Goal: Obtain resource: Download file/media

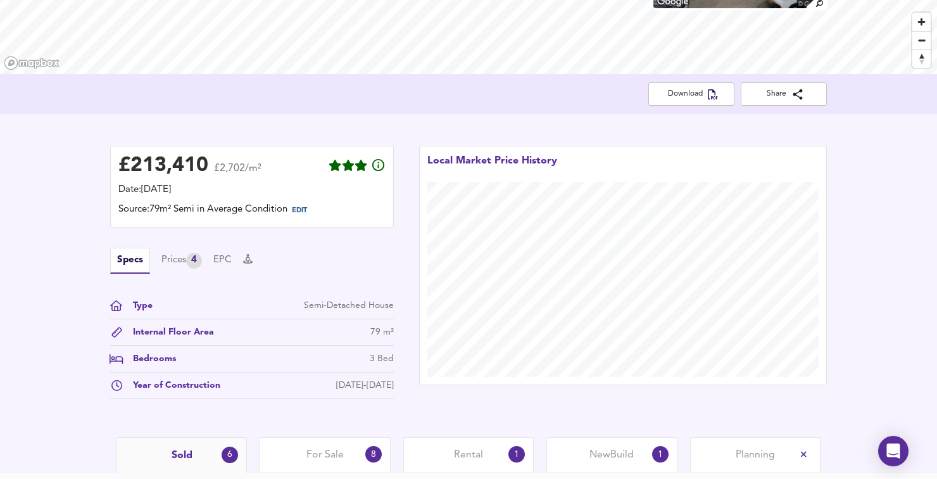
scroll to position [189, 0]
click at [200, 260] on div "4" at bounding box center [194, 260] width 16 height 16
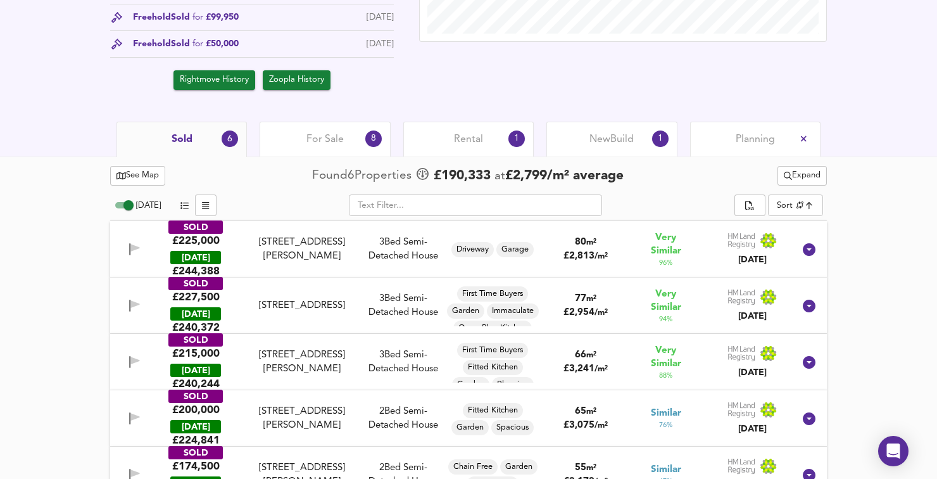
scroll to position [534, 0]
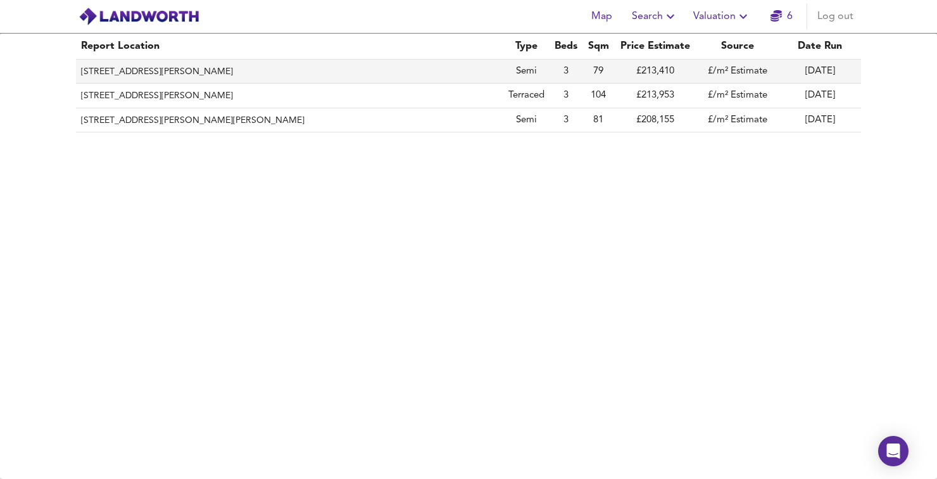
click at [186, 67] on th "[STREET_ADDRESS][PERSON_NAME]" at bounding box center [290, 72] width 428 height 24
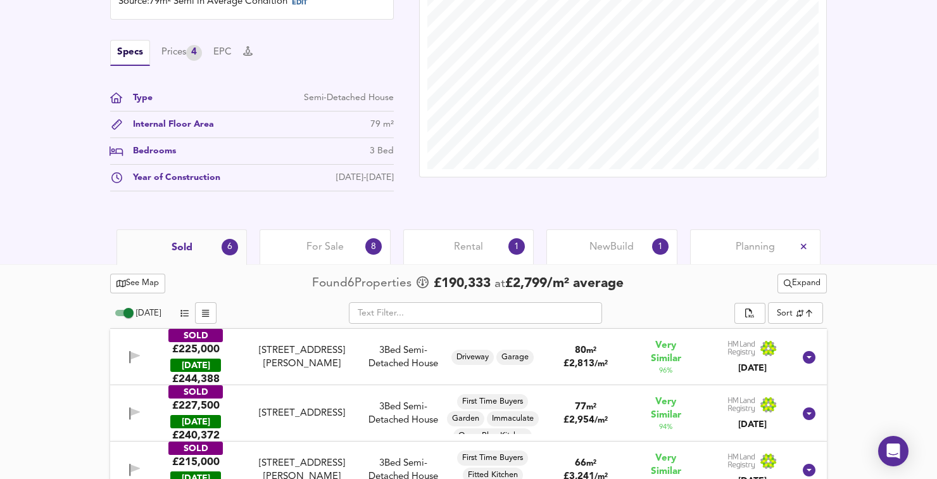
scroll to position [397, 0]
click at [508, 255] on div "Rental 1" at bounding box center [469, 246] width 130 height 35
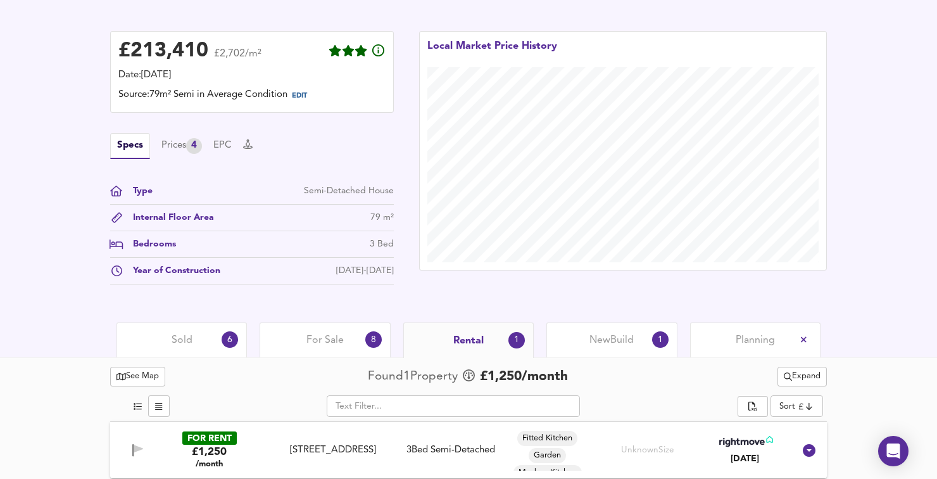
scroll to position [307, 0]
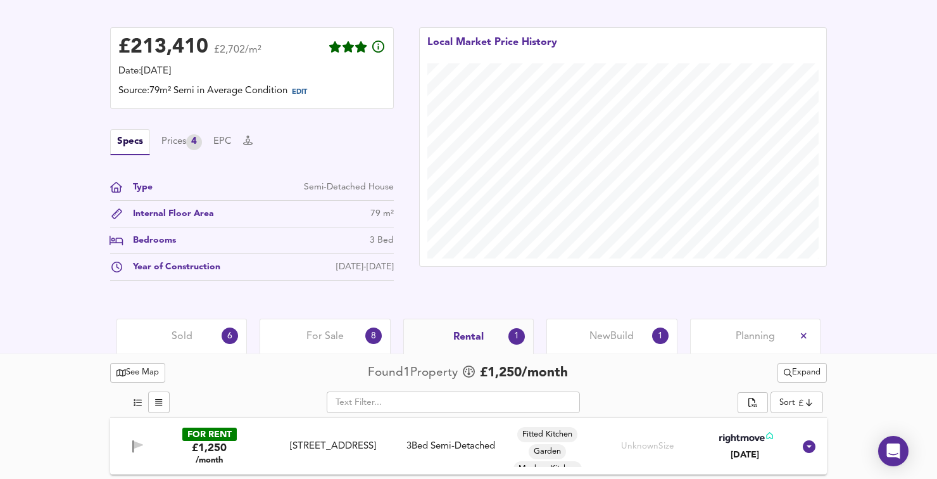
click at [178, 269] on div "Year of Construction" at bounding box center [172, 266] width 98 height 13
click at [129, 267] on div "Year of Construction" at bounding box center [172, 266] width 98 height 13
click at [194, 267] on div "Year of Construction" at bounding box center [172, 266] width 98 height 13
click at [374, 269] on div "[DATE]-[DATE]" at bounding box center [365, 266] width 58 height 13
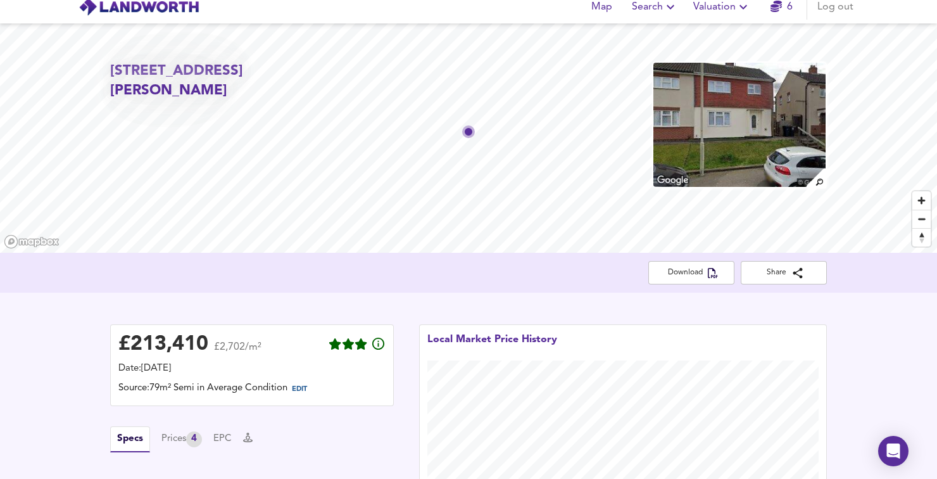
scroll to position [0, 0]
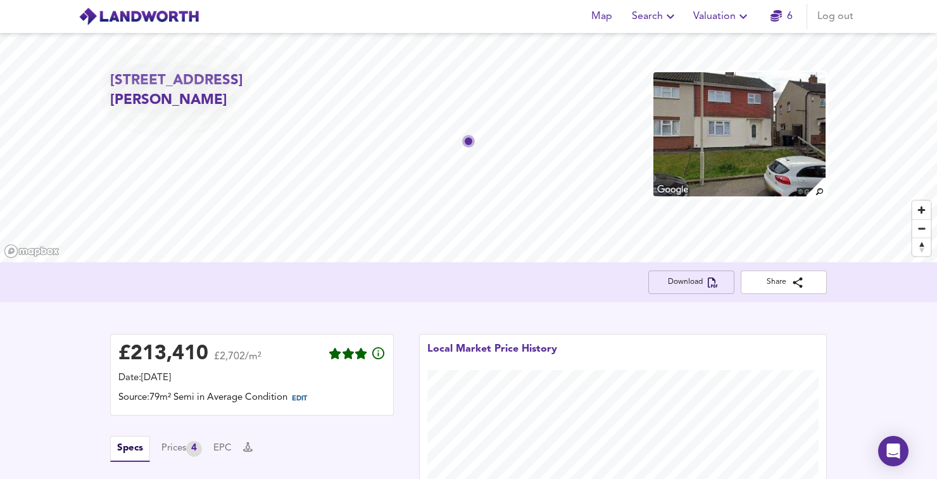
click at [711, 291] on button "Download" at bounding box center [692, 281] width 86 height 23
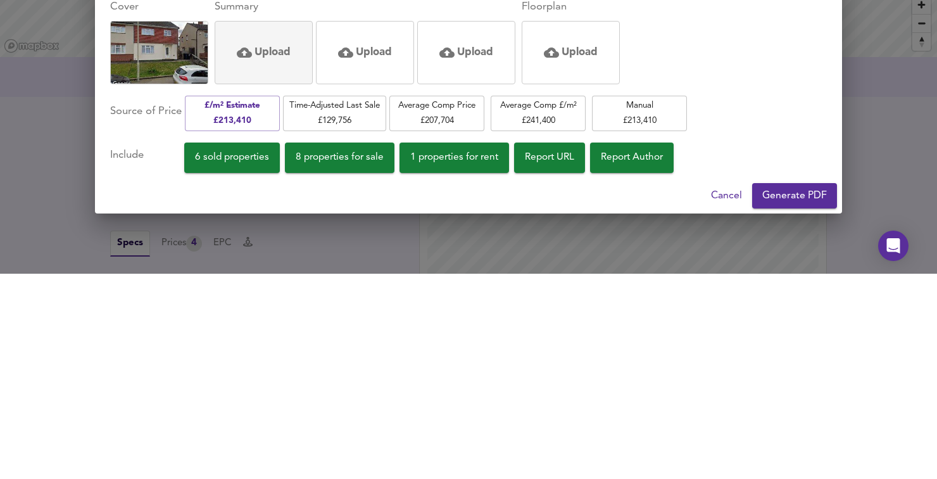
click at [272, 252] on h5 "Upload" at bounding box center [273, 257] width 36 height 15
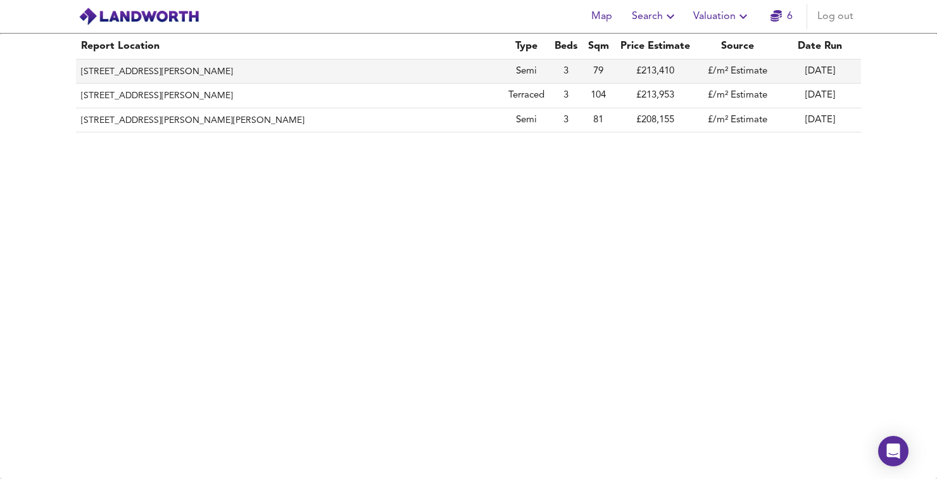
click at [192, 70] on th "[STREET_ADDRESS][PERSON_NAME]" at bounding box center [290, 72] width 428 height 24
